Goal: Transaction & Acquisition: Purchase product/service

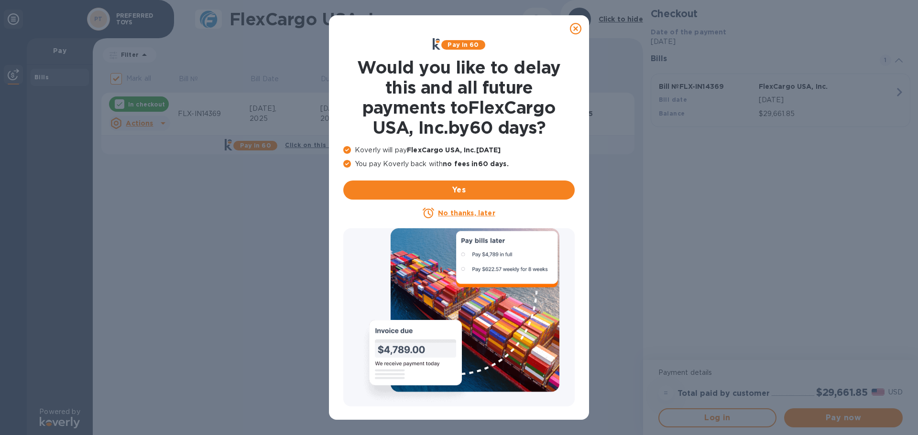
click at [465, 215] on u "No thanks, later" at bounding box center [466, 213] width 57 height 8
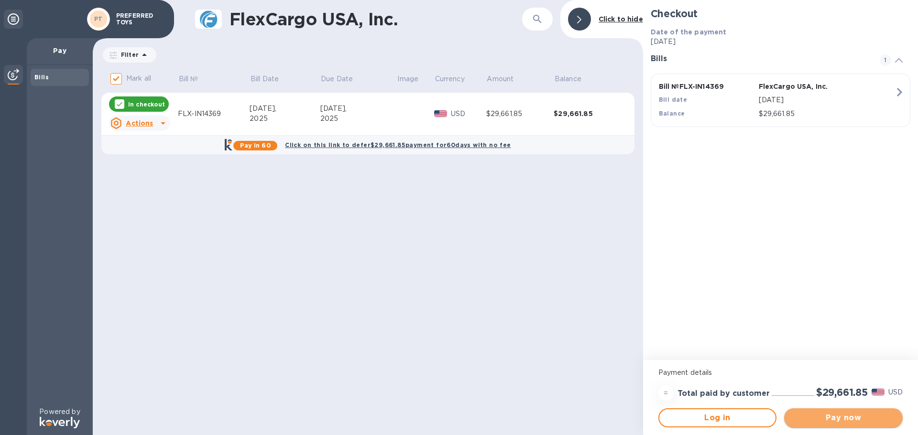
click at [833, 413] on span "Pay now" at bounding box center [842, 417] width 103 height 11
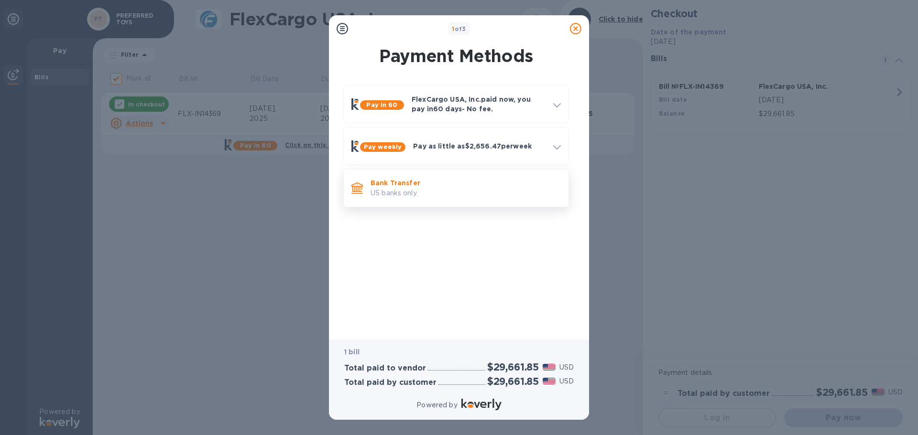
click at [484, 194] on p "US banks only." at bounding box center [465, 193] width 190 height 10
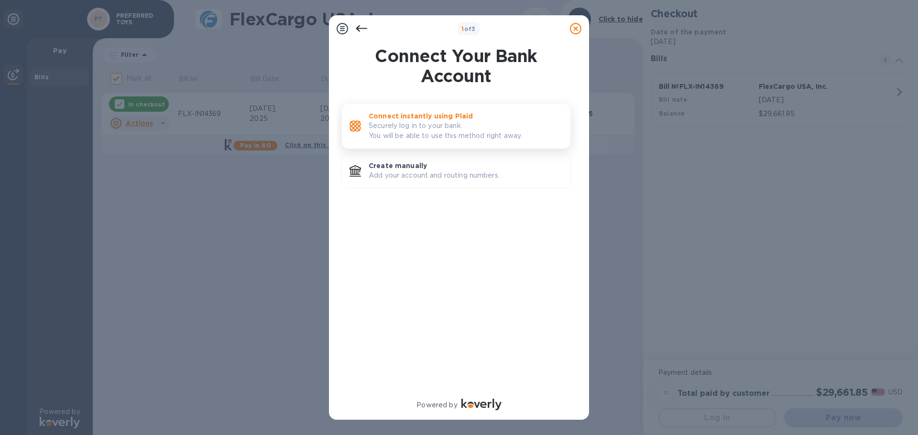
click at [426, 142] on div "Connect instantly using Plaid Securely log in to your bank. You will be able to…" at bounding box center [466, 126] width 202 height 37
click at [427, 182] on div "Create manually Add your account and routing numbers." at bounding box center [466, 170] width 202 height 27
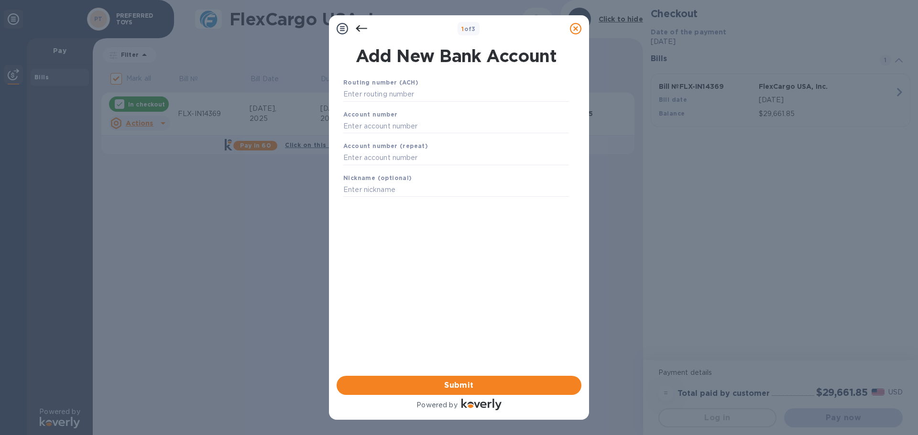
click at [361, 26] on icon at bounding box center [361, 28] width 11 height 11
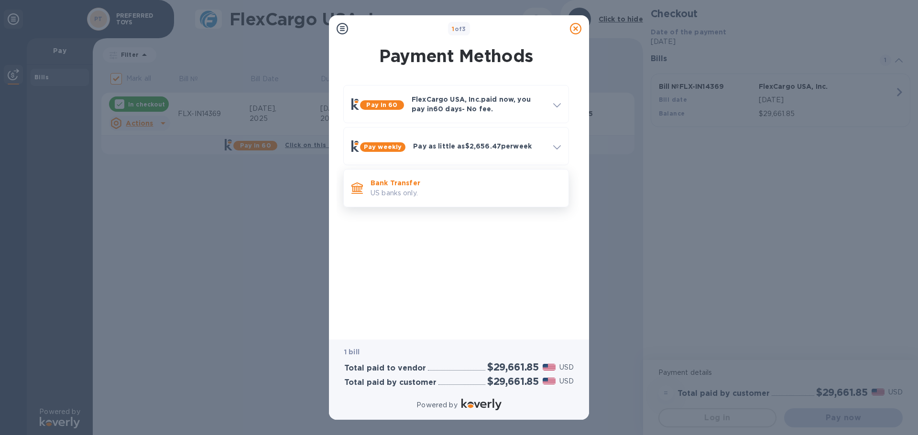
click at [434, 191] on p "US banks only." at bounding box center [465, 193] width 190 height 10
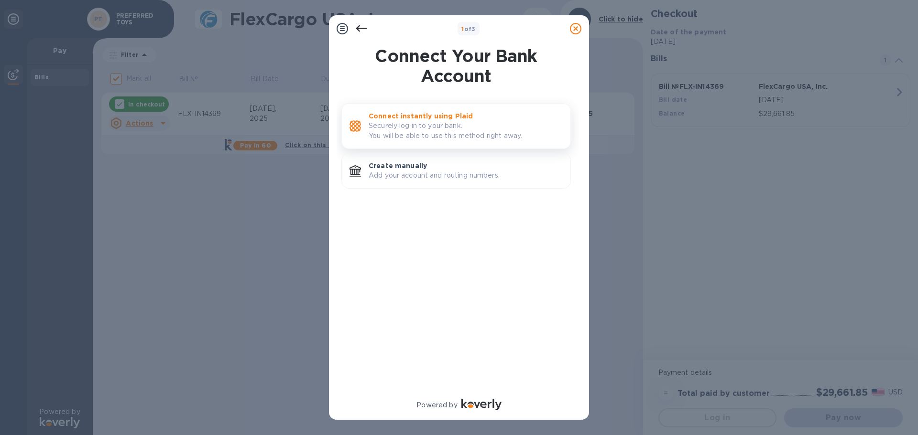
click at [415, 133] on p "Securely log in to your bank. You will be able to use this method right away." at bounding box center [465, 131] width 194 height 20
click at [393, 169] on p "Create manually" at bounding box center [465, 166] width 194 height 10
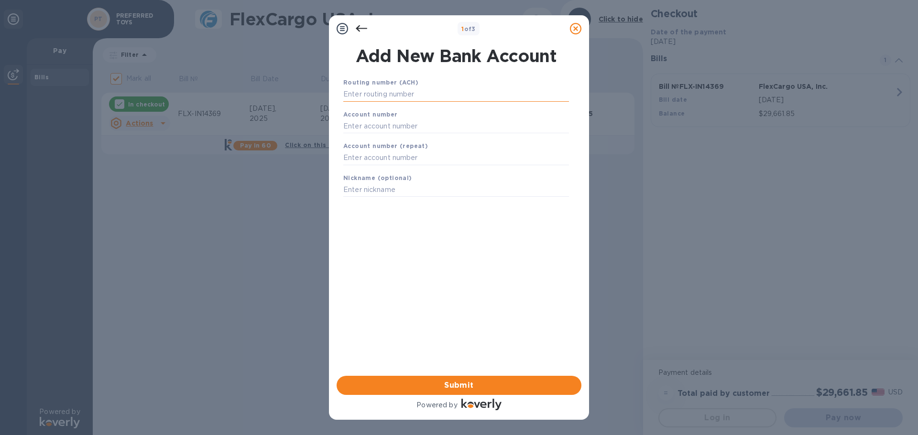
click at [382, 95] on input "text" at bounding box center [456, 94] width 226 height 14
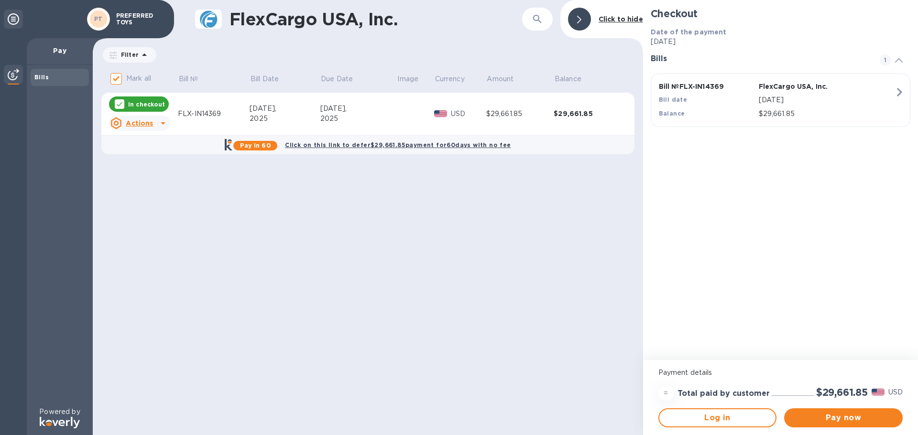
click at [101, 16] on b "PT" at bounding box center [98, 18] width 9 height 7
click at [44, 77] on b "Bills" at bounding box center [41, 77] width 14 height 7
click at [155, 123] on div at bounding box center [162, 123] width 15 height 15
click at [247, 189] on div at bounding box center [459, 217] width 918 height 435
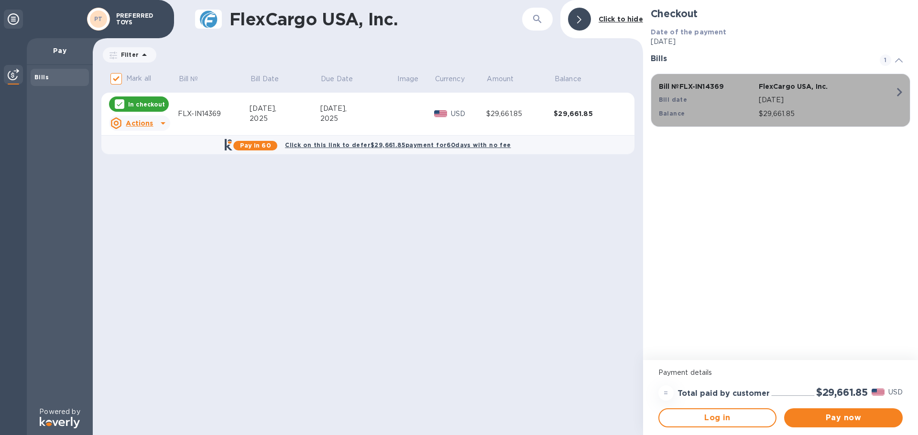
click at [896, 94] on icon "button" at bounding box center [898, 92] width 17 height 17
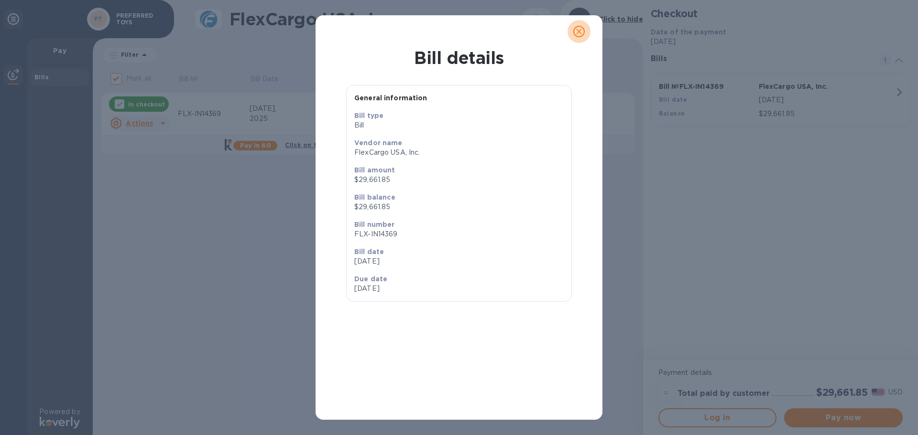
click at [579, 33] on icon "close" at bounding box center [579, 32] width 10 height 10
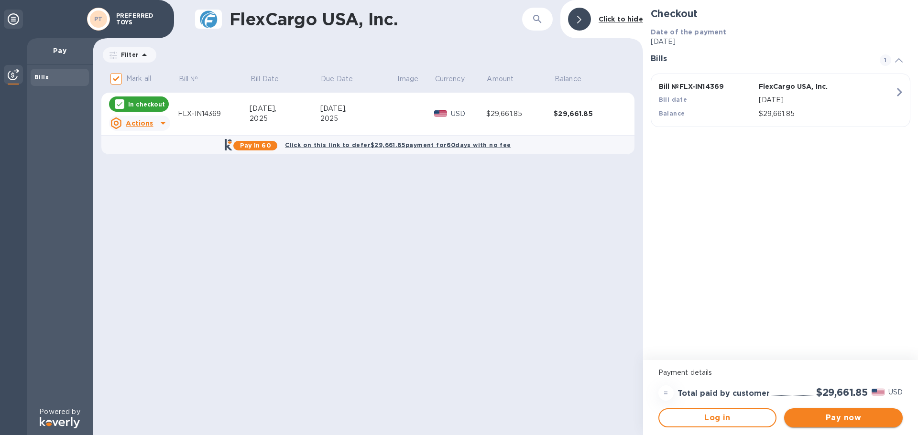
click at [813, 414] on span "Pay now" at bounding box center [842, 417] width 103 height 11
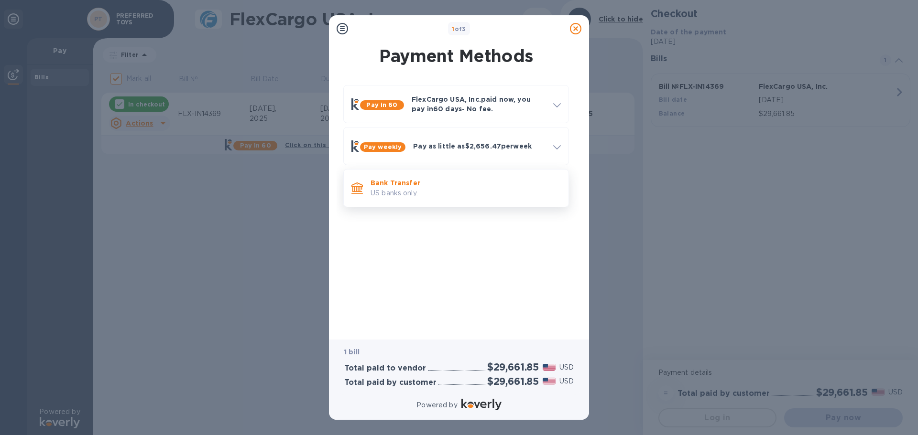
click at [419, 197] on p "US banks only." at bounding box center [465, 193] width 190 height 10
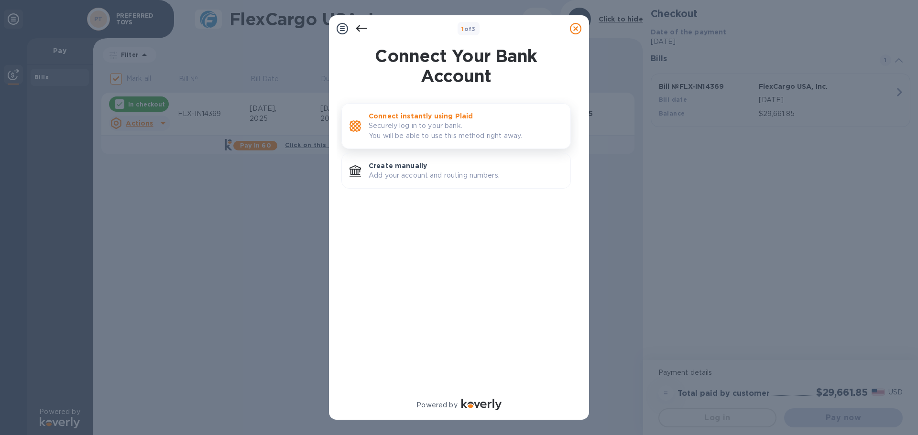
click at [392, 119] on p "Connect instantly using Plaid" at bounding box center [465, 116] width 194 height 10
click at [425, 165] on p "Create manually" at bounding box center [465, 166] width 194 height 10
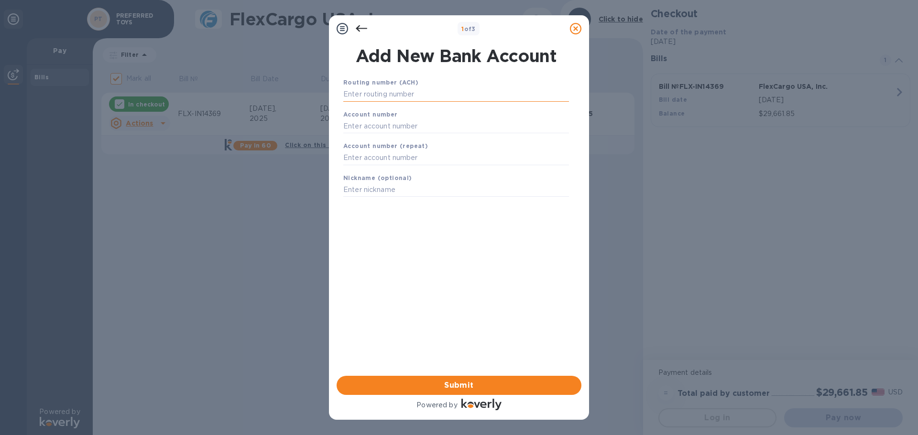
click at [392, 95] on input "text" at bounding box center [456, 94] width 226 height 14
click at [373, 94] on input "1221017606" at bounding box center [456, 94] width 226 height 14
click at [389, 97] on input "122101706" at bounding box center [456, 94] width 226 height 14
type input "122101706"
click at [370, 140] on input "text" at bounding box center [456, 138] width 226 height 14
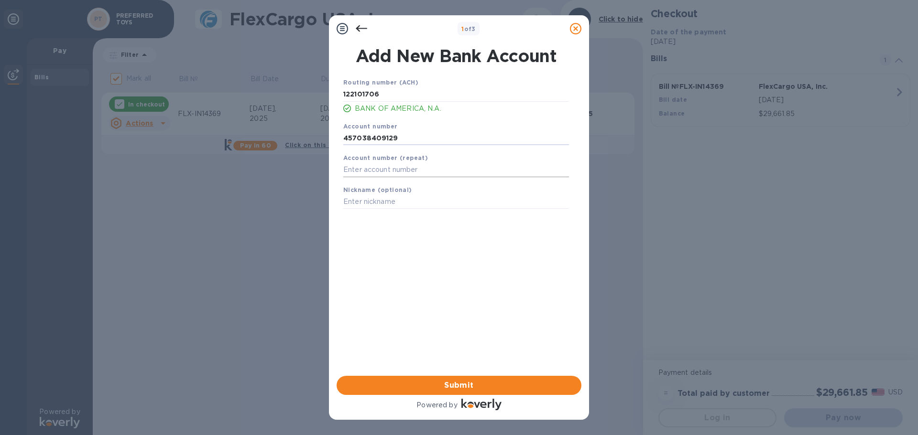
type input "457038409129"
click at [380, 171] on input "text" at bounding box center [456, 170] width 226 height 14
type input "457038409129"
click at [373, 204] on input "text" at bounding box center [456, 202] width 226 height 14
type input "Preferred Toys"
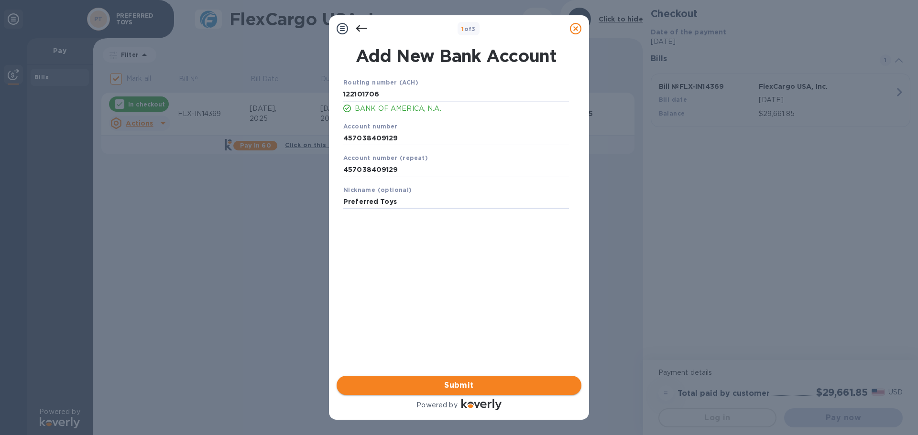
click at [429, 391] on span "Submit" at bounding box center [458, 385] width 229 height 11
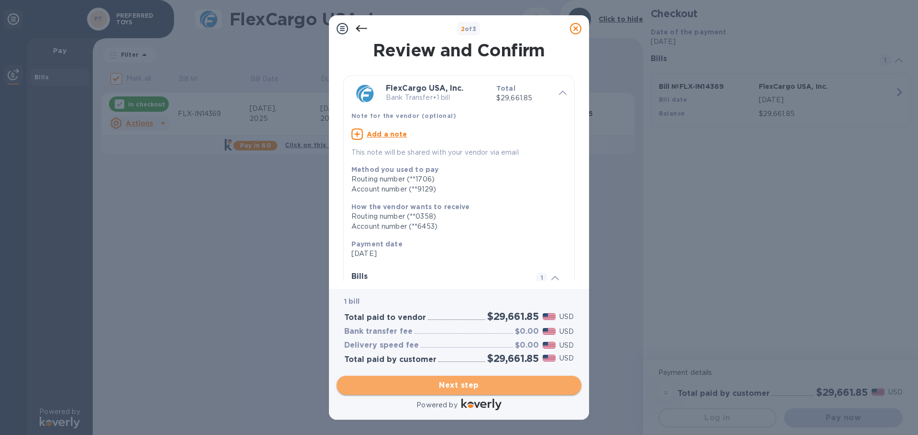
click at [461, 390] on span "Next step" at bounding box center [458, 385] width 229 height 11
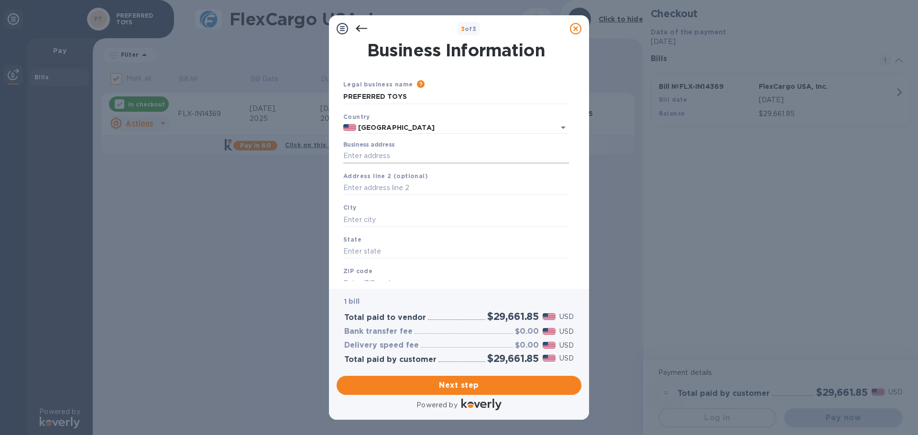
drag, startPoint x: 371, startPoint y: 151, endPoint x: 362, endPoint y: 152, distance: 9.6
click at [371, 151] on input "Business address" at bounding box center [456, 156] width 226 height 14
type input "2030 W Baseline Rd"
click at [395, 186] on input "text" at bounding box center [456, 188] width 226 height 14
type input "182-7486"
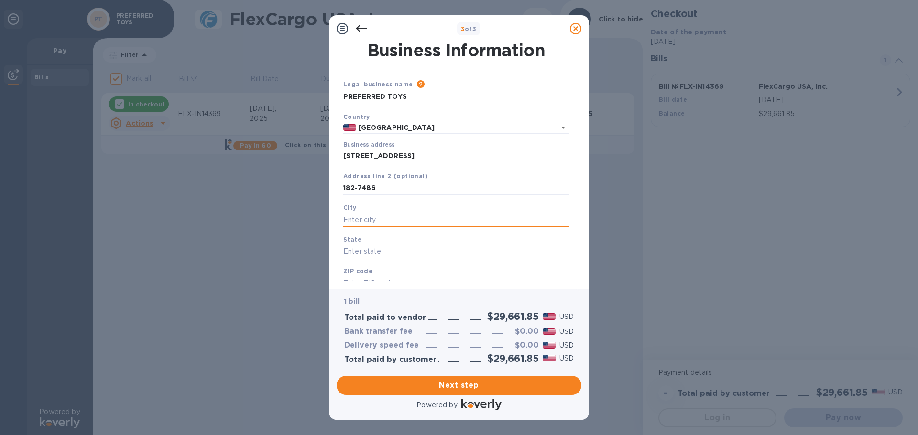
click at [374, 219] on input "text" at bounding box center [456, 220] width 226 height 14
type input "Phoenix"
click at [366, 244] on div "State" at bounding box center [455, 247] width 233 height 32
click at [364, 252] on input "text" at bounding box center [456, 252] width 226 height 14
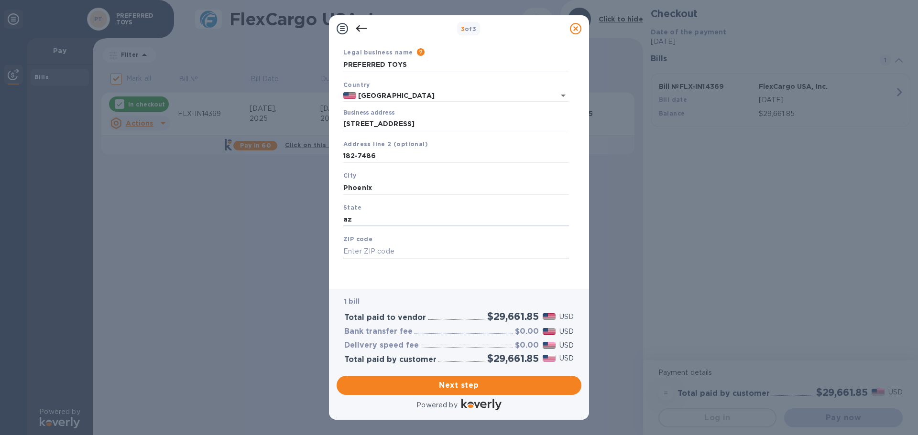
type input "az"
click at [363, 248] on input "text" at bounding box center [456, 251] width 226 height 14
type input "85041"
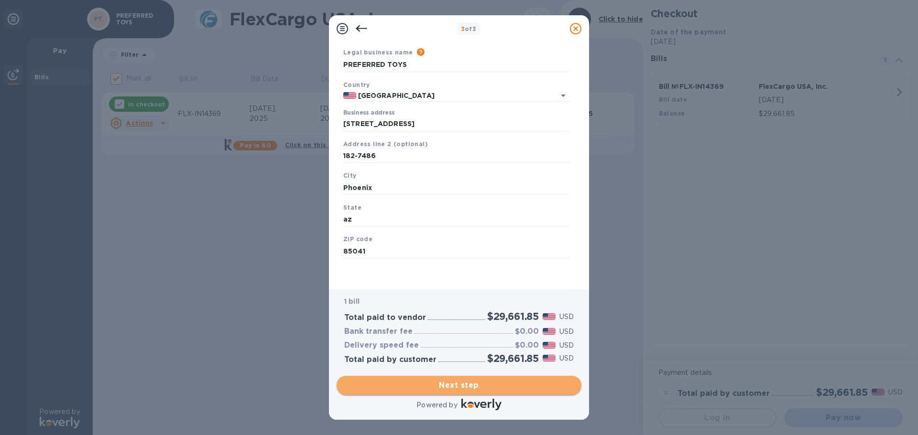
click at [462, 387] on span "Next step" at bounding box center [458, 385] width 229 height 11
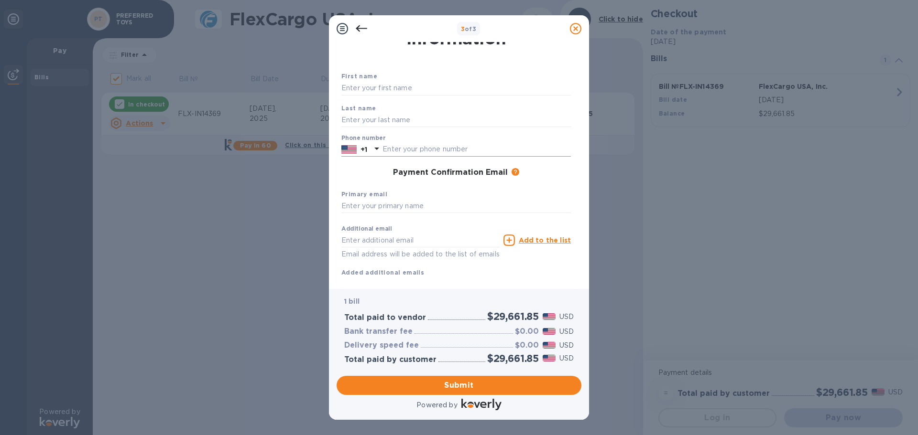
click at [391, 148] on input "text" at bounding box center [476, 149] width 188 height 14
type input "4808182909"
click at [362, 86] on input "text" at bounding box center [455, 88] width 229 height 14
type input "Trever"
click at [351, 122] on input "text" at bounding box center [455, 120] width 229 height 14
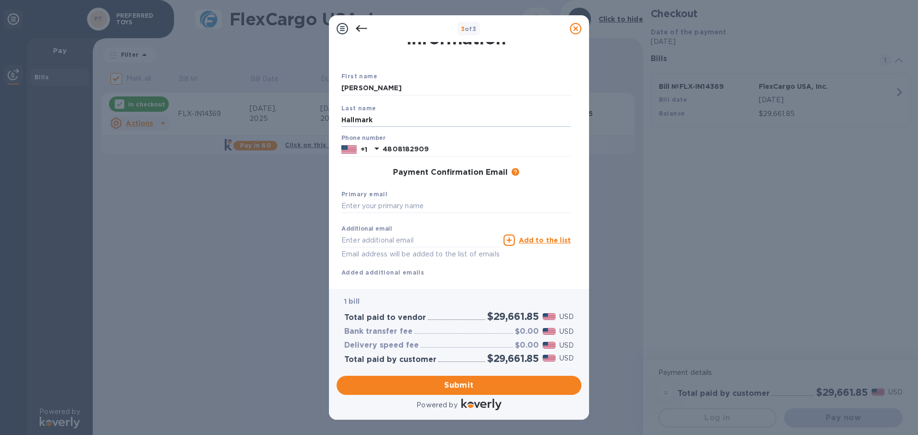
type input "Hallmark"
click at [569, 198] on div "Primary email" at bounding box center [455, 201] width 237 height 32
click at [422, 203] on input "text" at bounding box center [455, 206] width 229 height 14
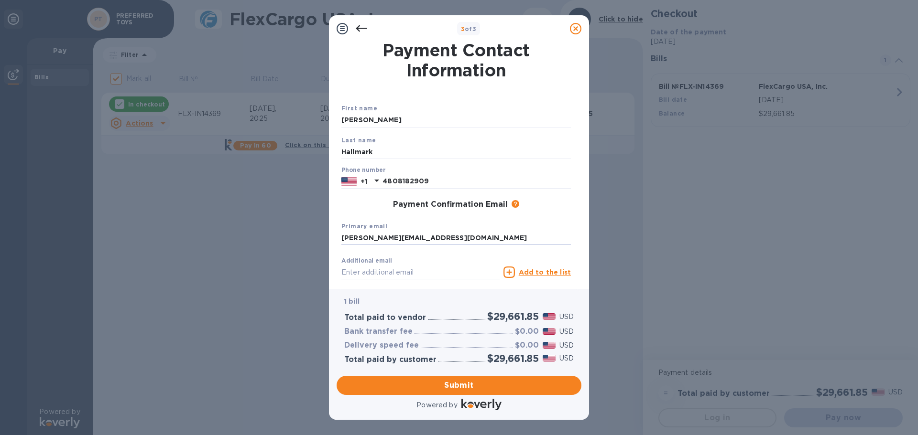
scroll to position [54, 0]
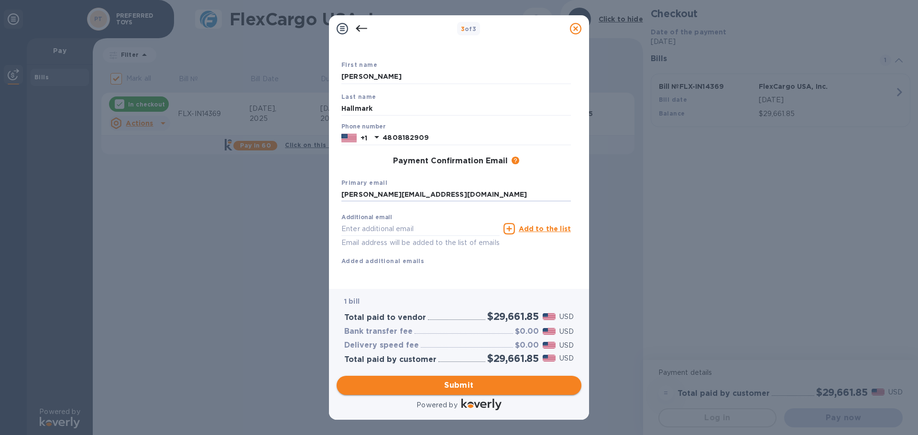
type input "trever@preferredtoys.com"
click at [408, 379] on button "Submit" at bounding box center [458, 385] width 245 height 19
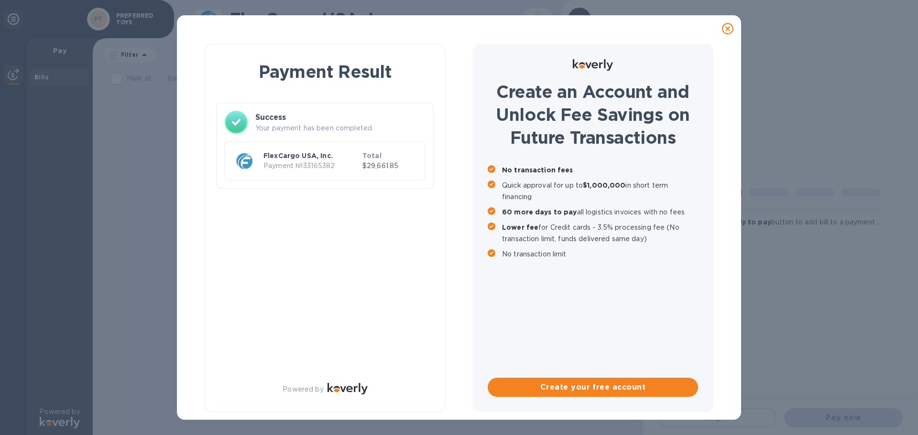
checkbox input "false"
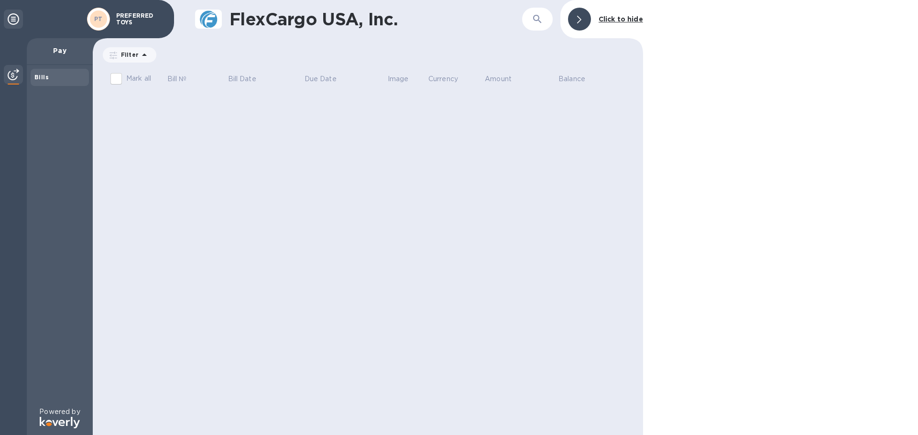
click at [20, 77] on div at bounding box center [13, 75] width 19 height 21
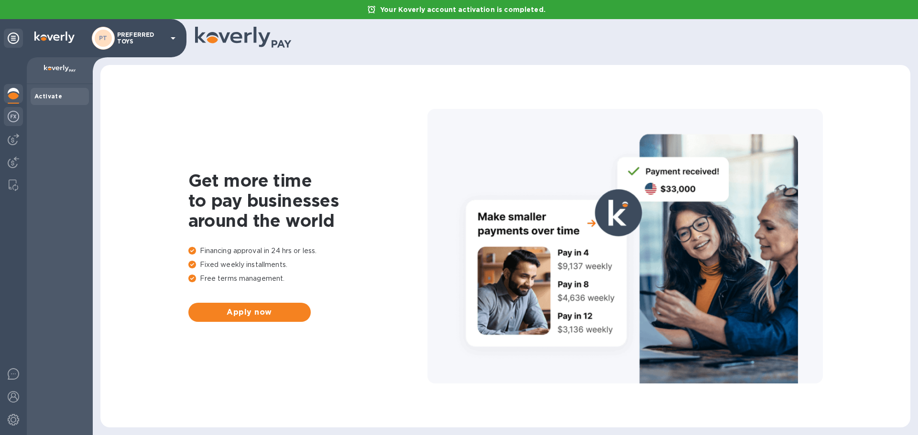
click at [16, 116] on img at bounding box center [13, 116] width 11 height 11
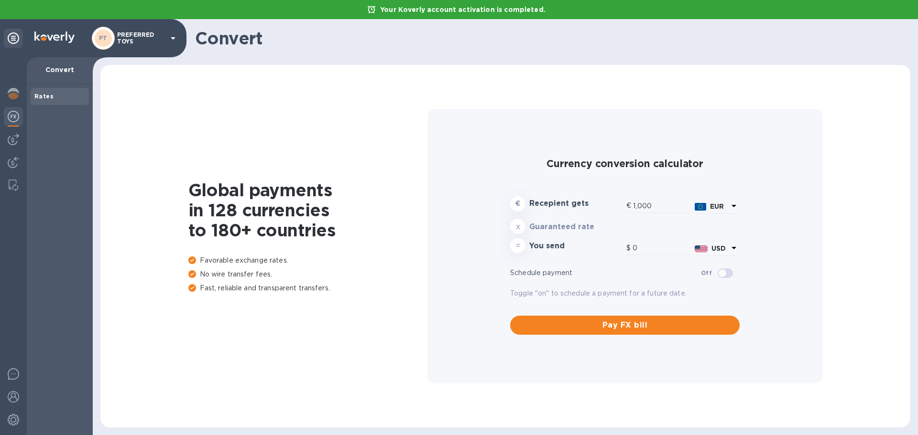
type input "1,187.33"
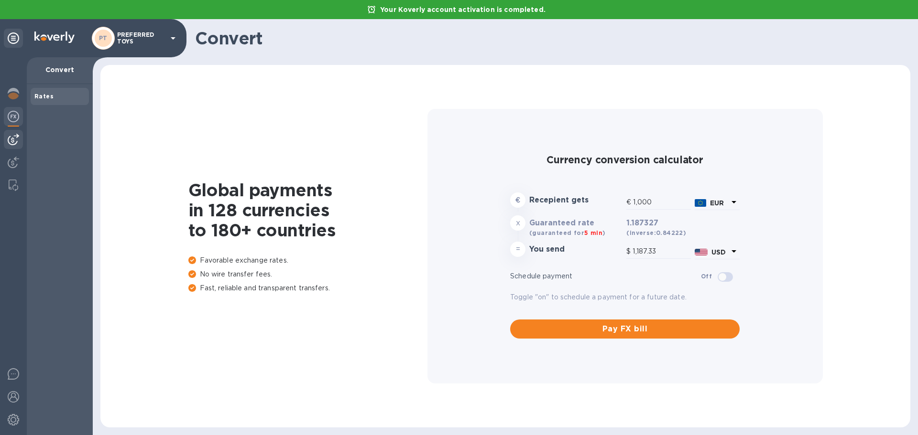
click at [14, 133] on div at bounding box center [13, 139] width 19 height 19
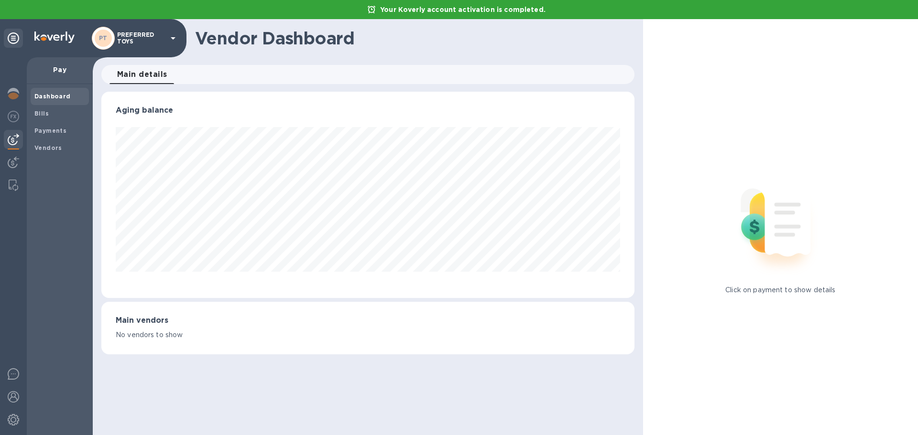
scroll to position [206, 532]
click at [10, 160] on img at bounding box center [13, 162] width 11 height 11
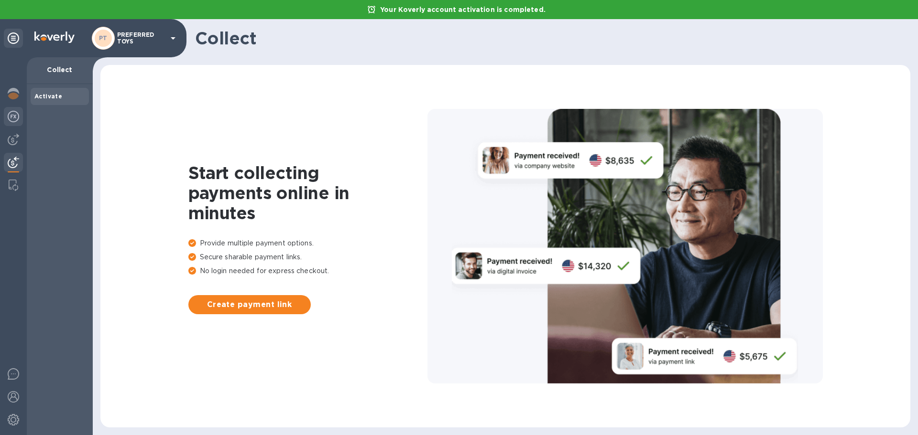
click at [8, 118] on img at bounding box center [13, 116] width 11 height 11
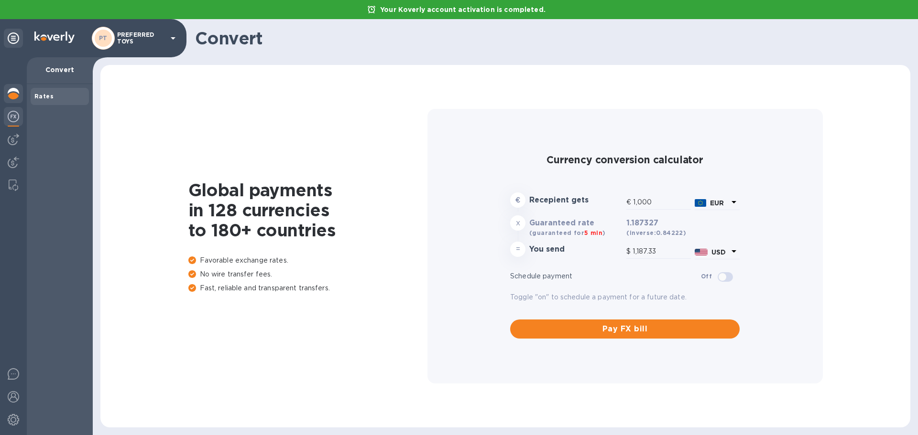
click at [18, 94] on img at bounding box center [13, 93] width 11 height 11
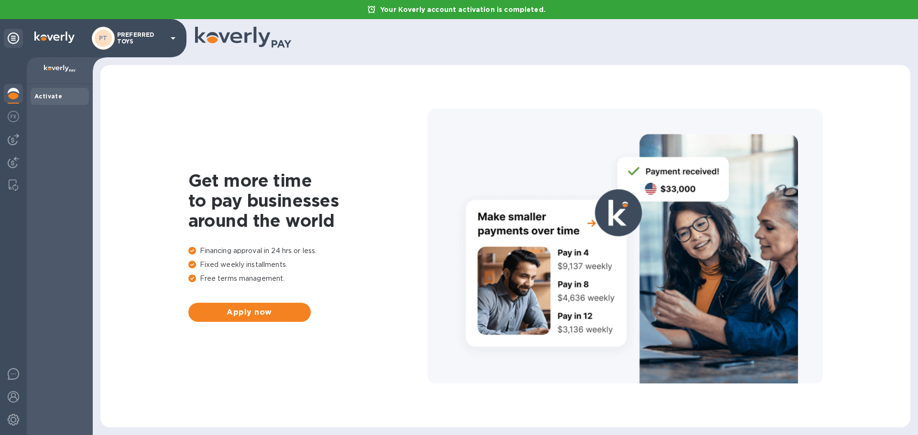
click at [38, 96] on b "Activate" at bounding box center [48, 96] width 28 height 7
click at [164, 38] on p "PREFERRED TOYS" at bounding box center [141, 38] width 48 height 13
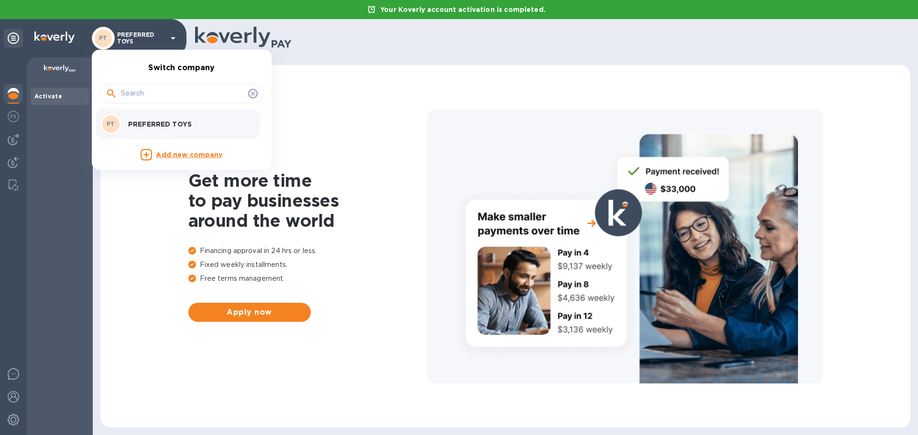
click at [139, 121] on p "PREFERRED TOYS" at bounding box center [188, 124] width 120 height 10
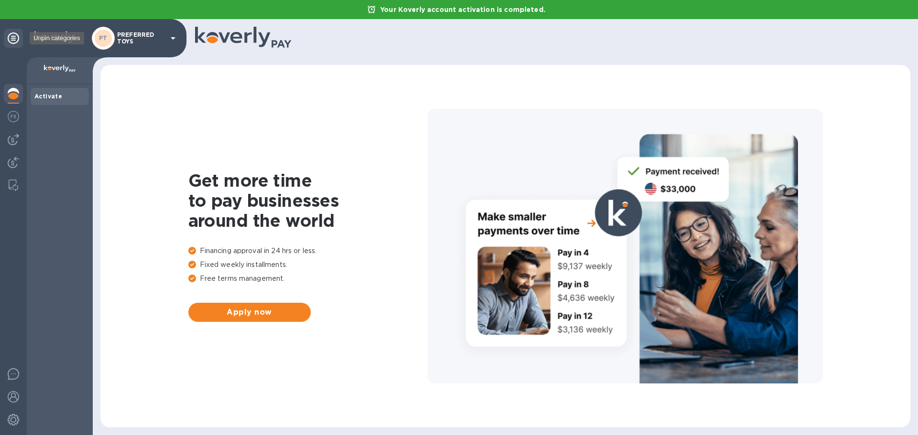
click at [11, 42] on icon at bounding box center [13, 37] width 11 height 11
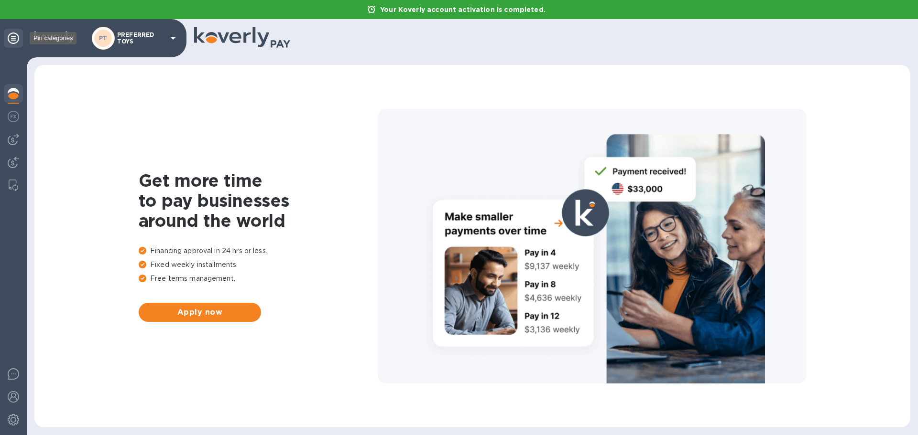
click at [11, 42] on icon at bounding box center [13, 37] width 11 height 11
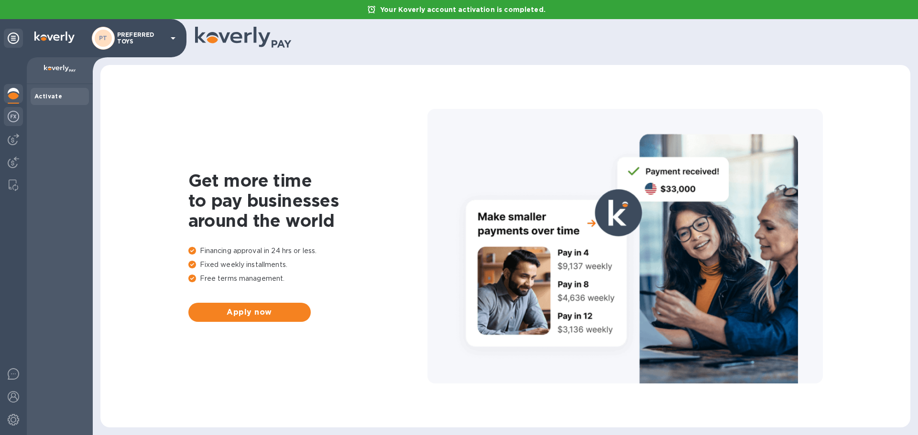
click at [12, 118] on img at bounding box center [13, 116] width 11 height 11
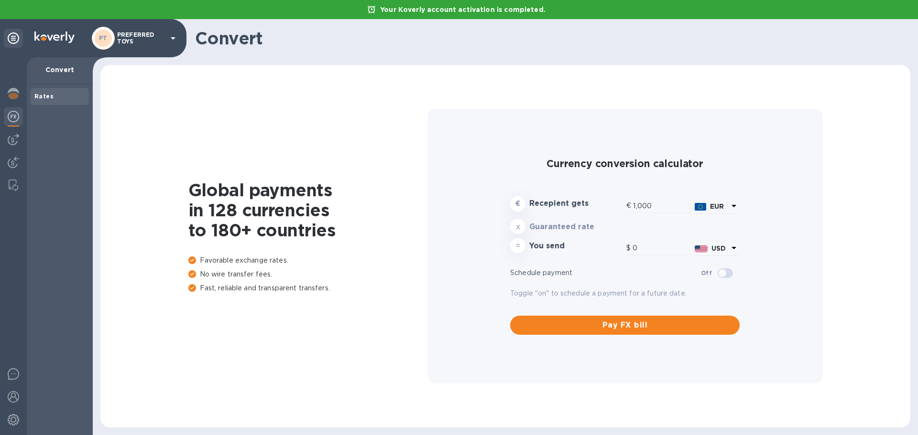
type input "1,187.33"
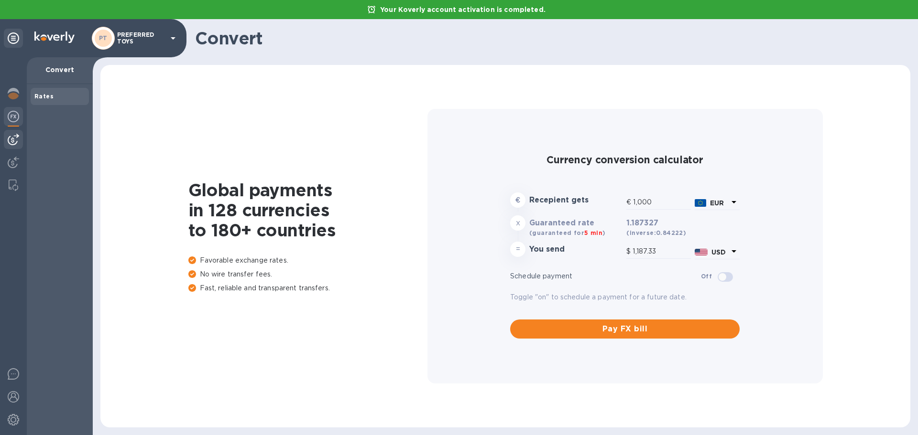
click at [13, 135] on img at bounding box center [13, 139] width 11 height 11
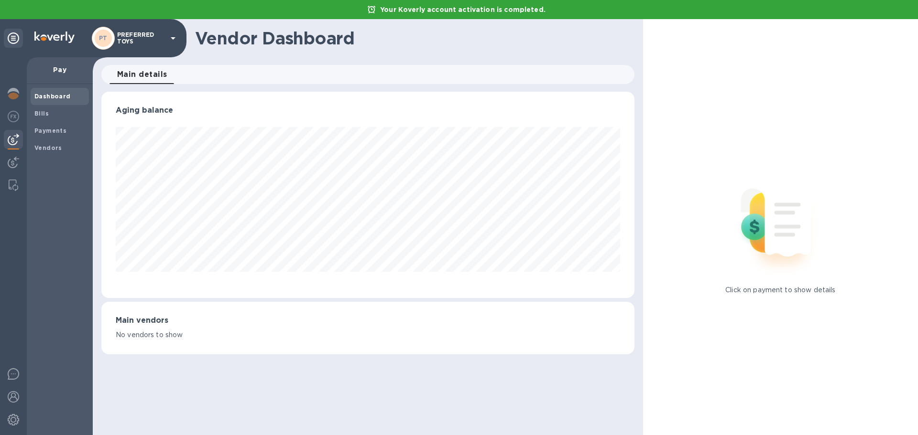
scroll to position [206, 532]
click at [18, 158] on img at bounding box center [13, 162] width 11 height 11
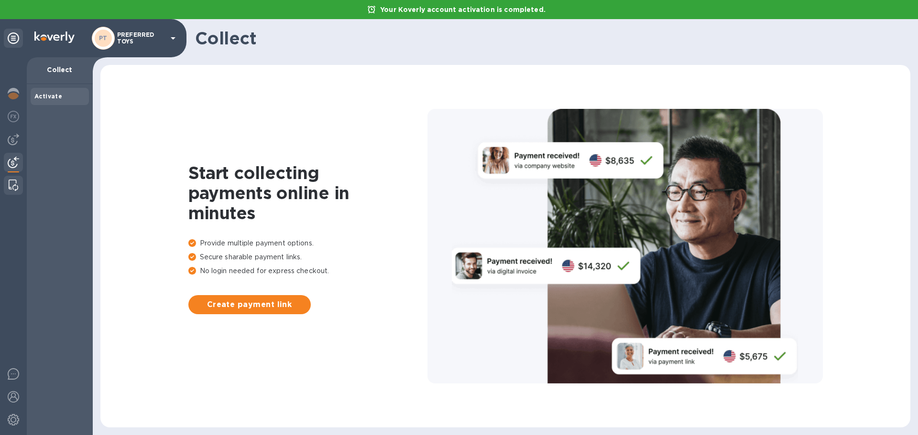
click at [16, 187] on img at bounding box center [14, 185] width 10 height 11
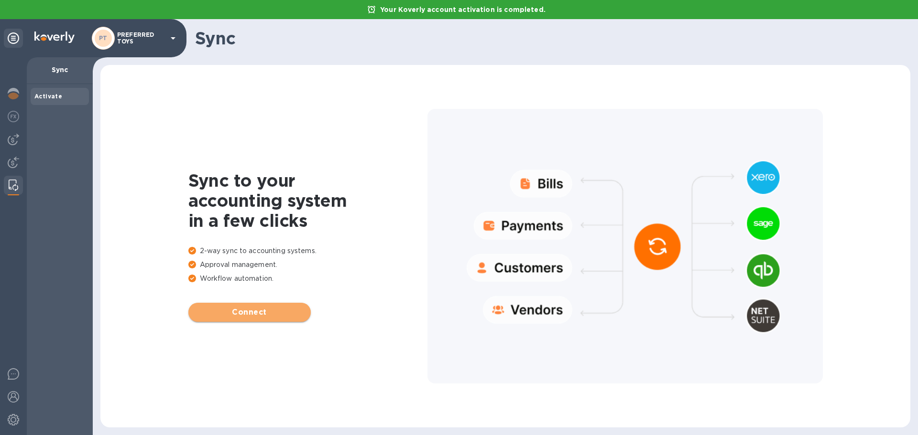
click at [267, 308] on span "Connect" at bounding box center [249, 312] width 107 height 11
